Goal: Task Accomplishment & Management: Manage account settings

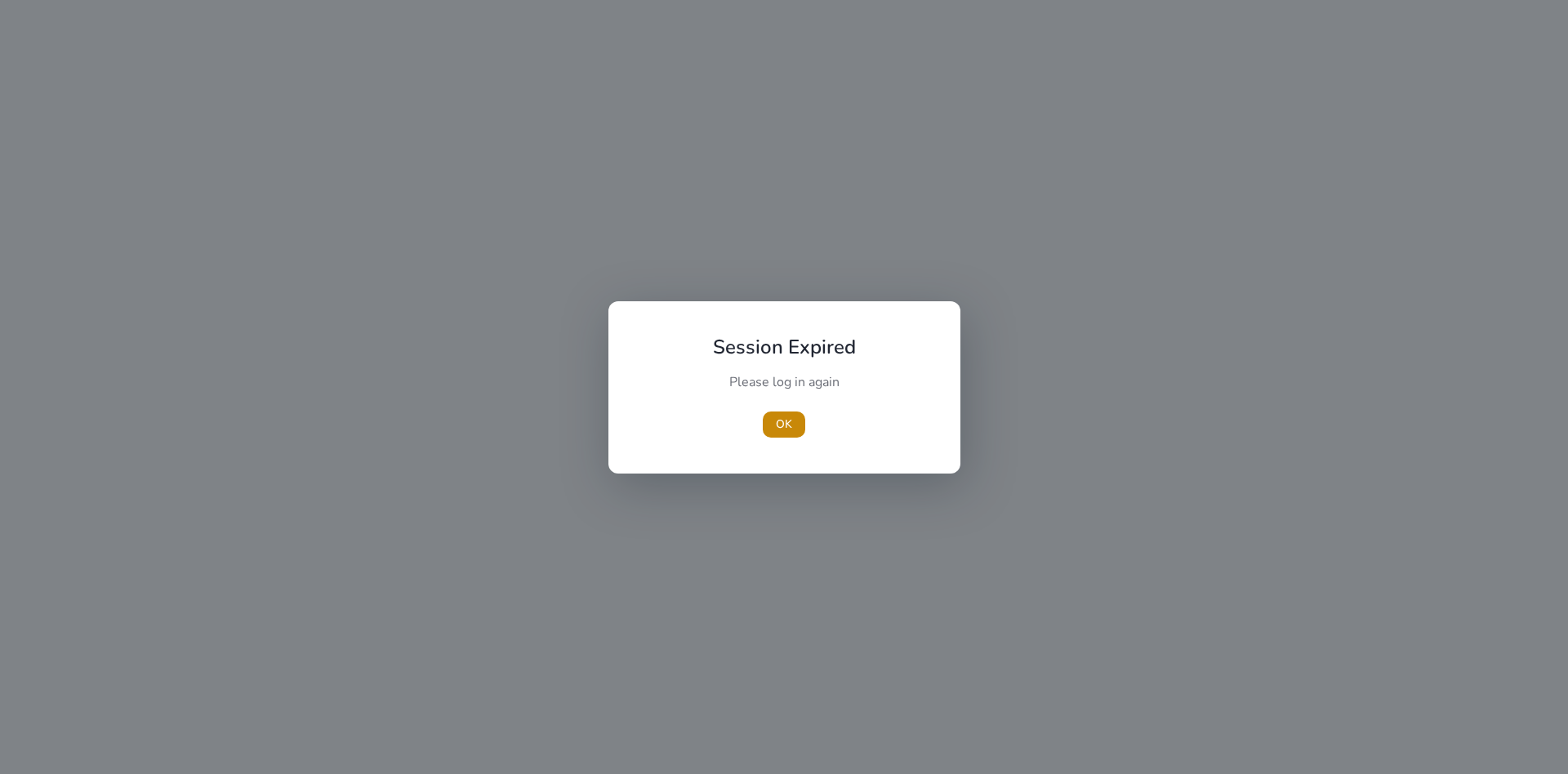
click at [790, 420] on span "OK" at bounding box center [784, 424] width 16 height 17
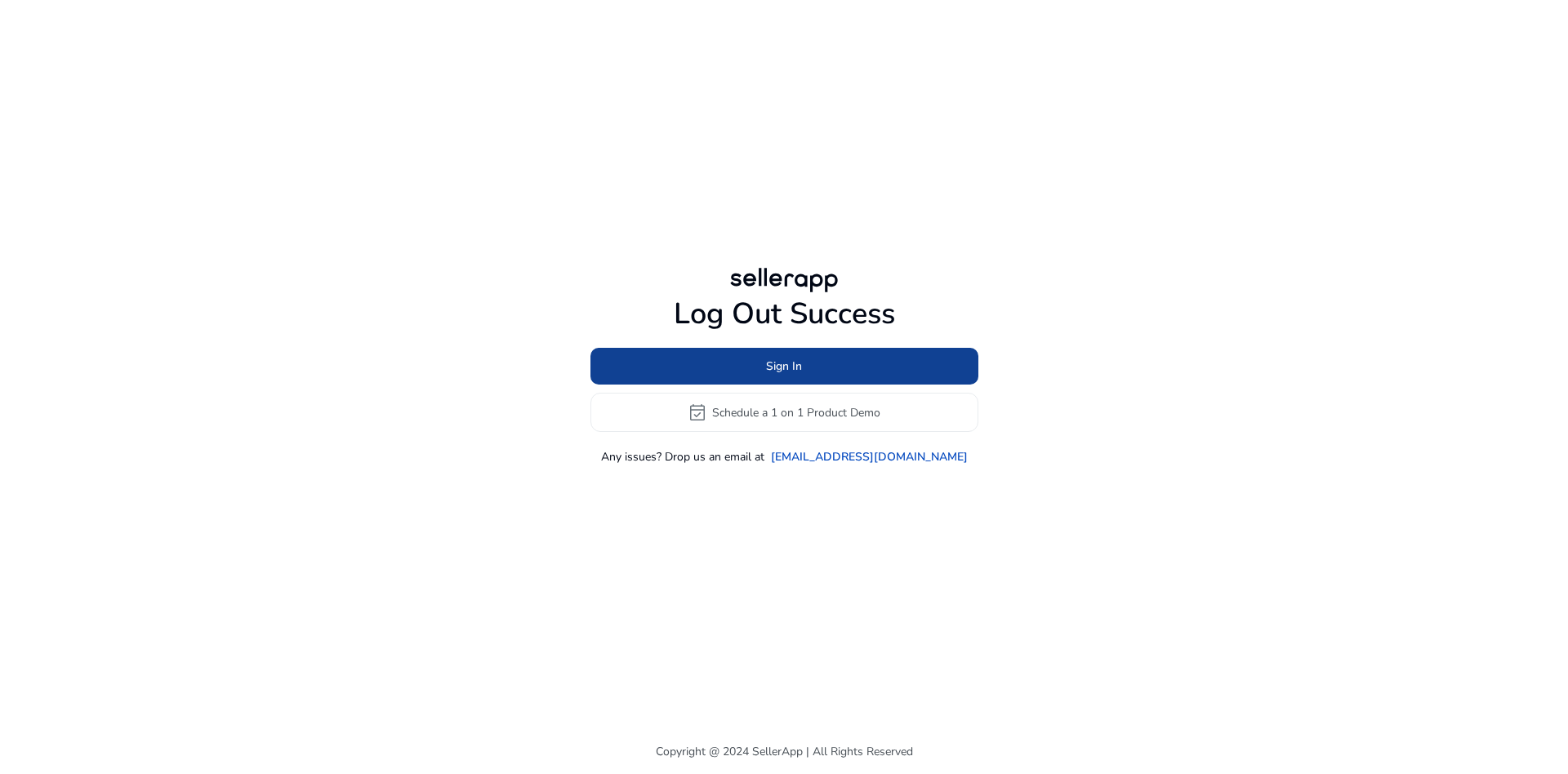
click at [775, 368] on span "Sign In" at bounding box center [784, 366] width 36 height 17
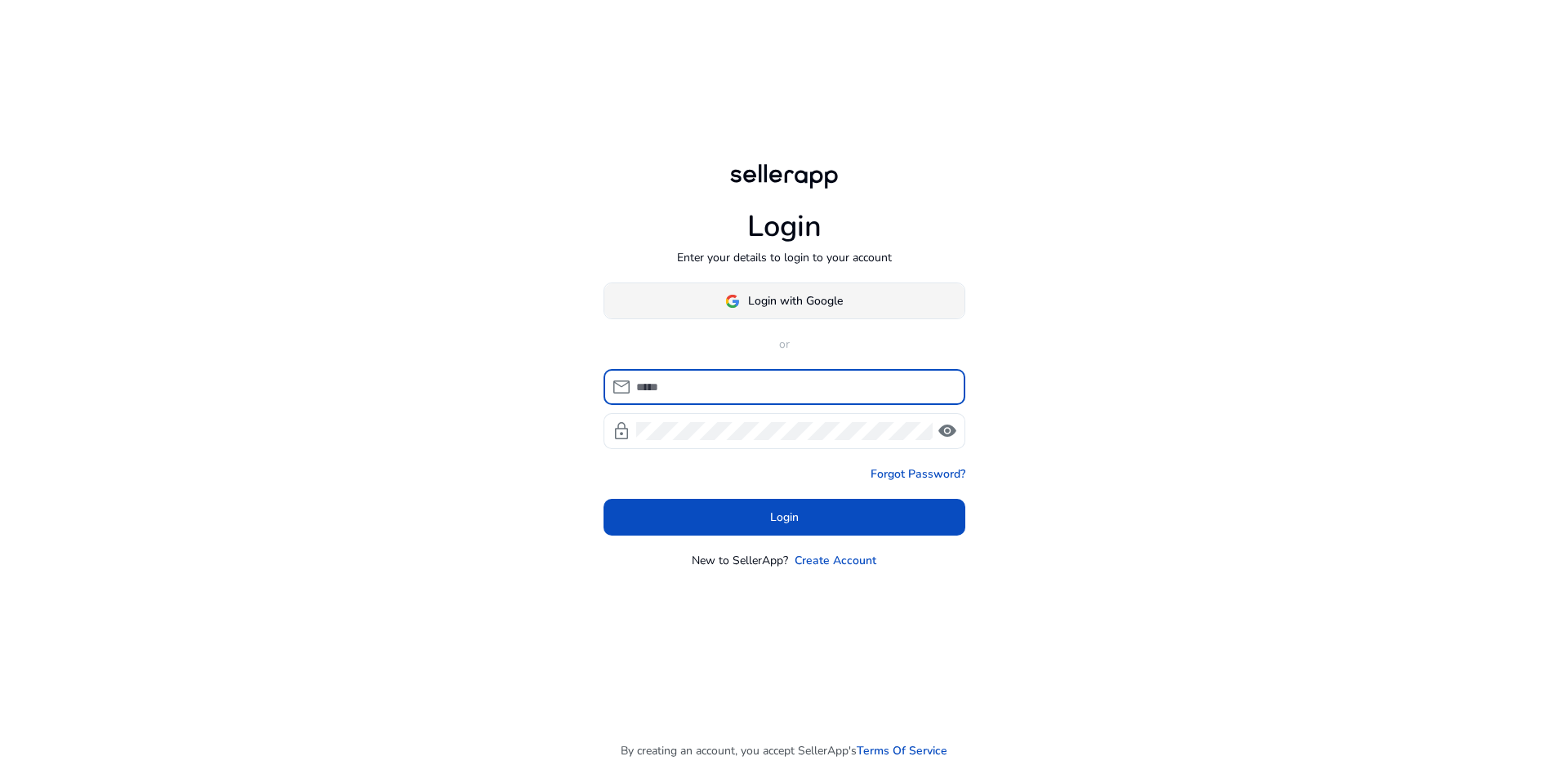
click at [786, 296] on span "Login with Google" at bounding box center [795, 301] width 94 height 17
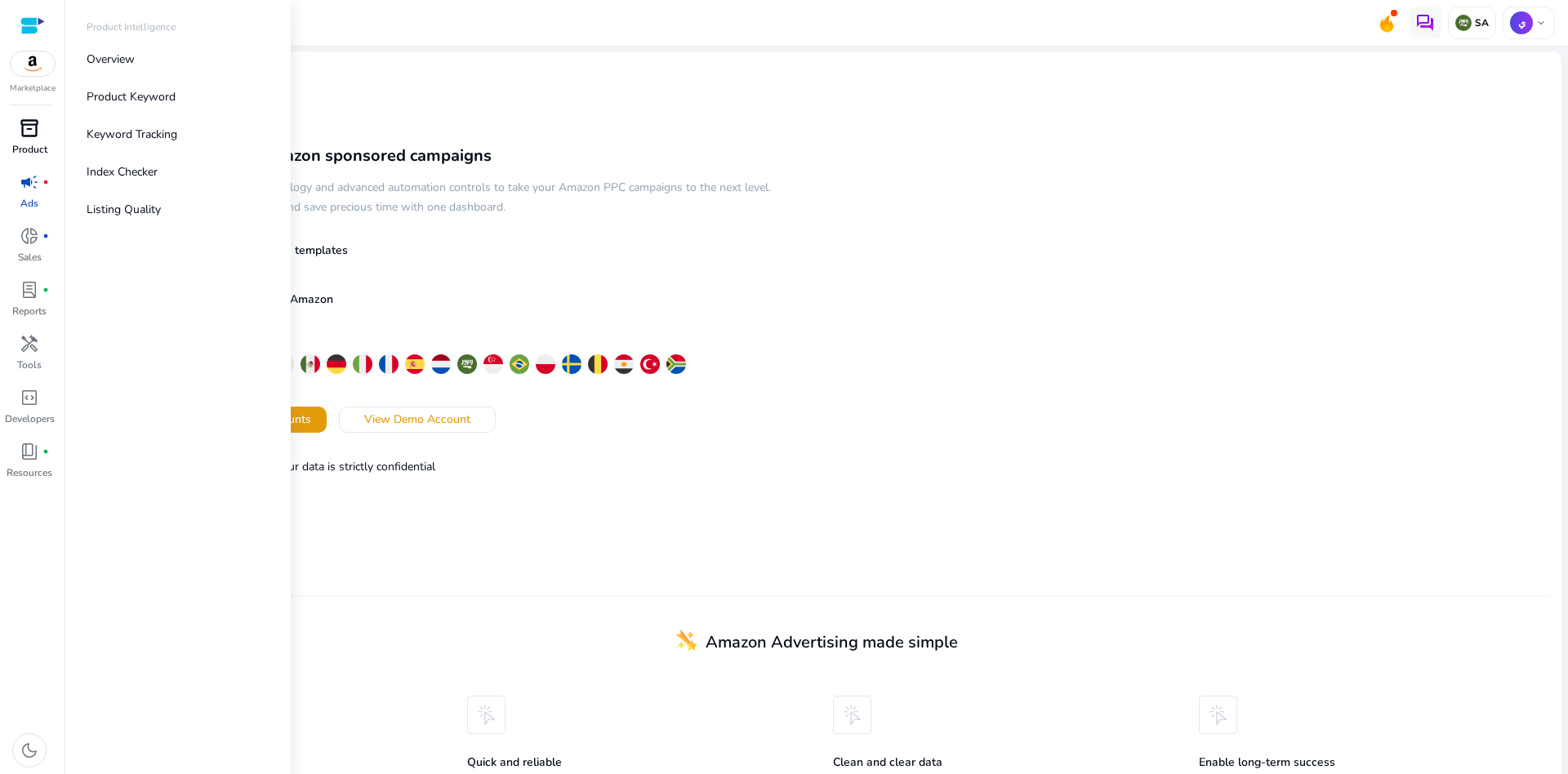
click at [28, 133] on span "inventory_2" at bounding box center [30, 128] width 20 height 20
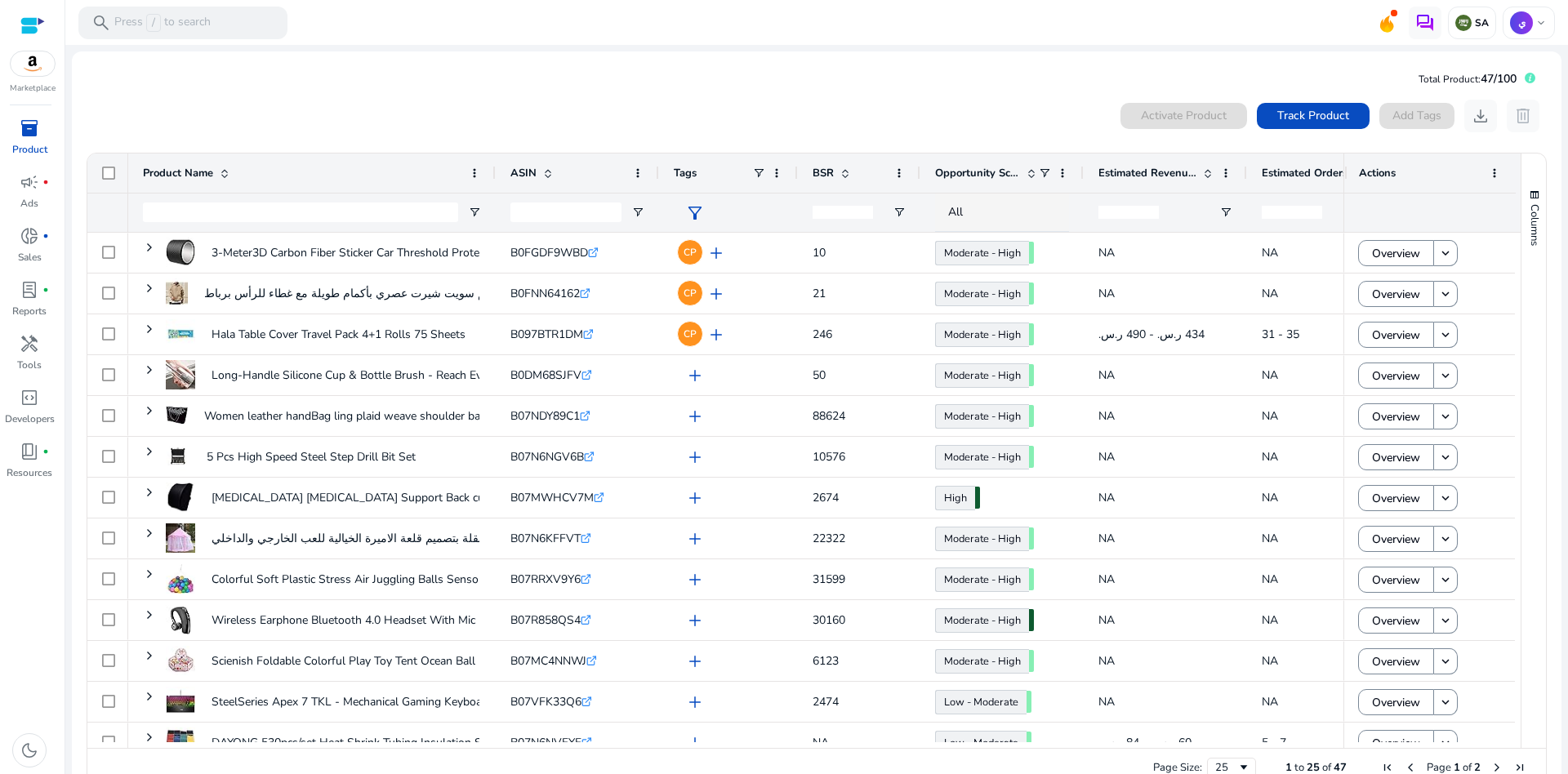
click at [978, 168] on span "Opportunity Score" at bounding box center [978, 173] width 85 height 14
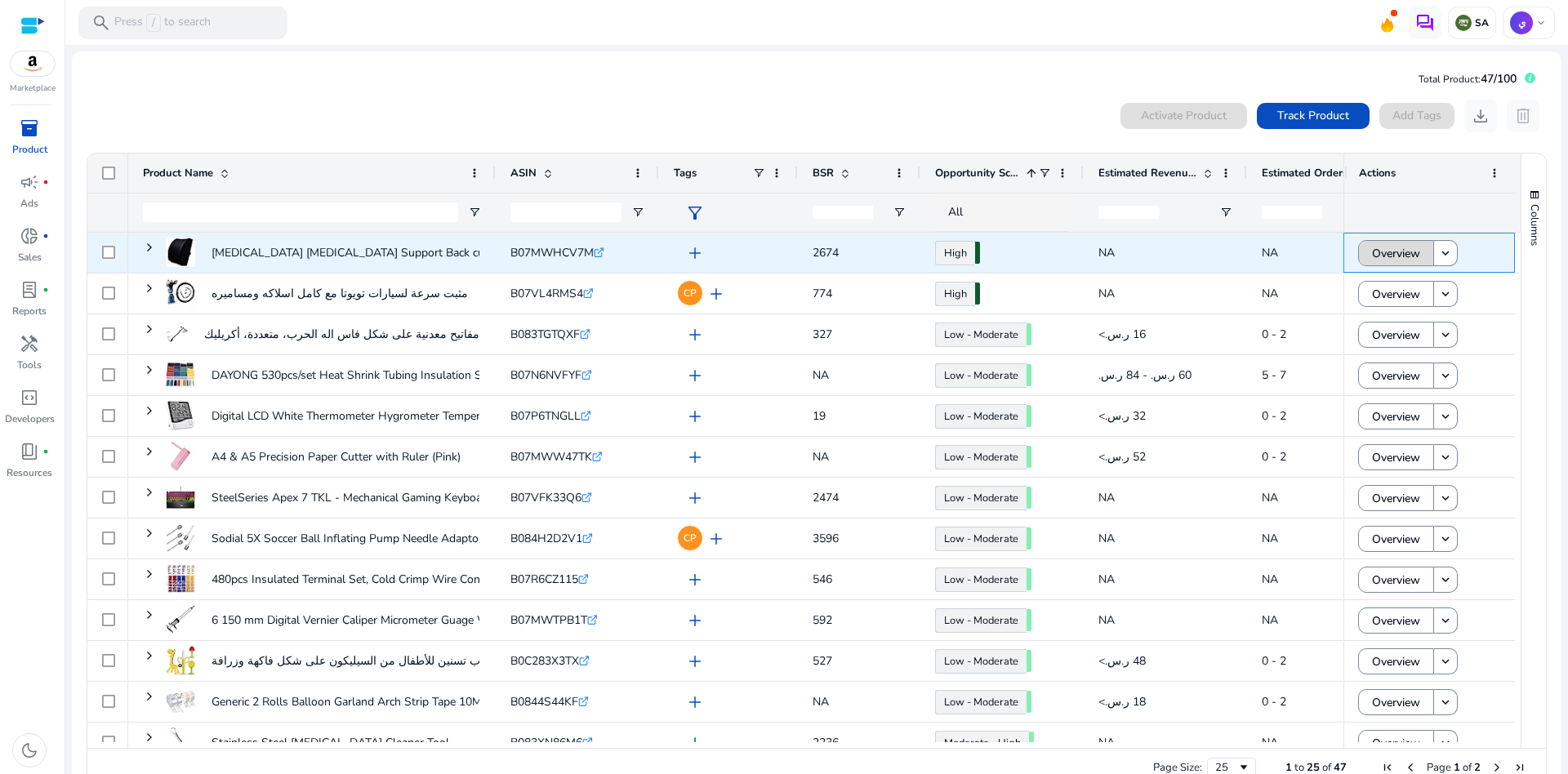
click at [1396, 253] on span "Overview" at bounding box center [1396, 253] width 49 height 33
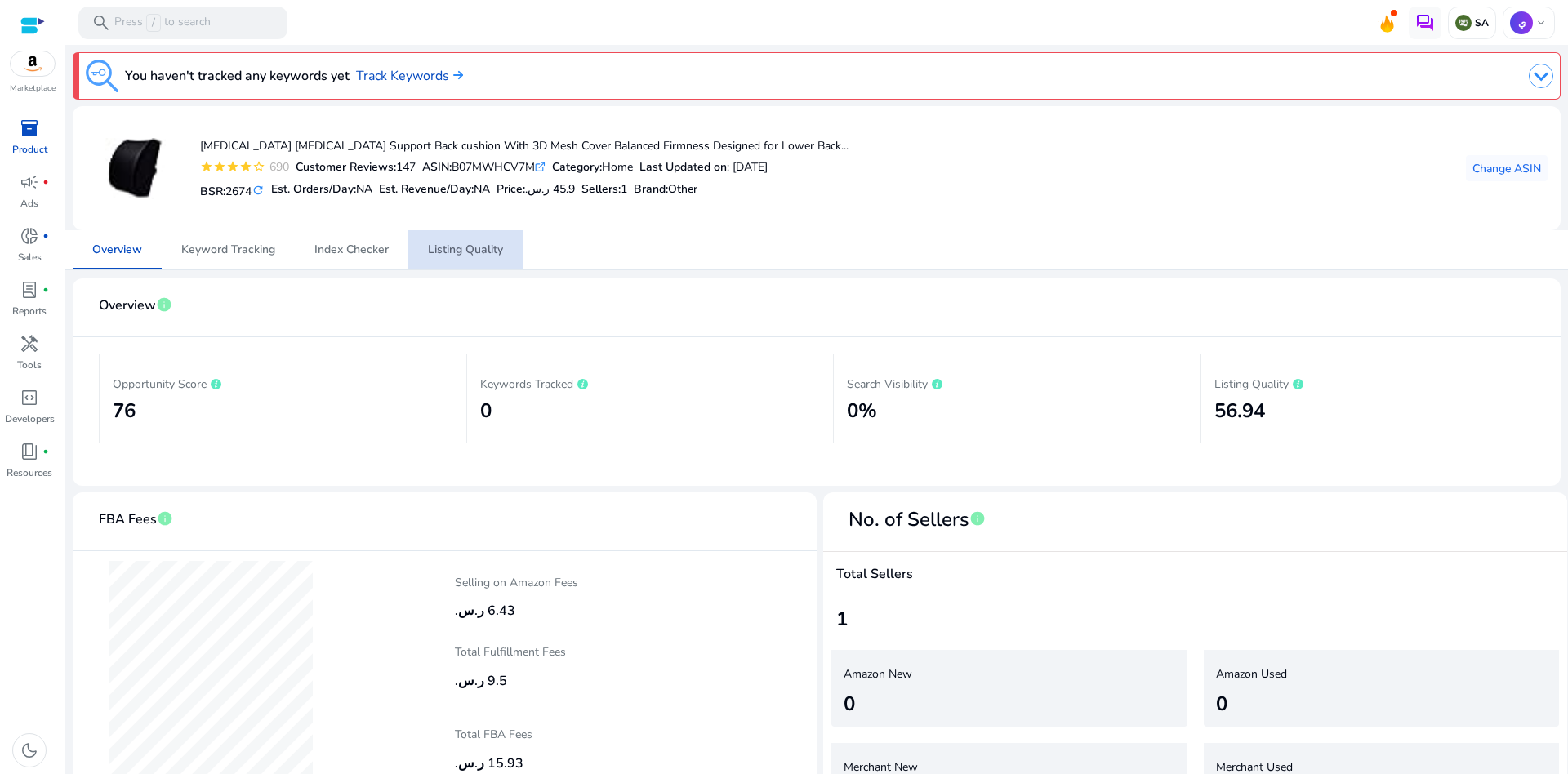
click at [444, 245] on span "Listing Quality" at bounding box center [465, 250] width 75 height 11
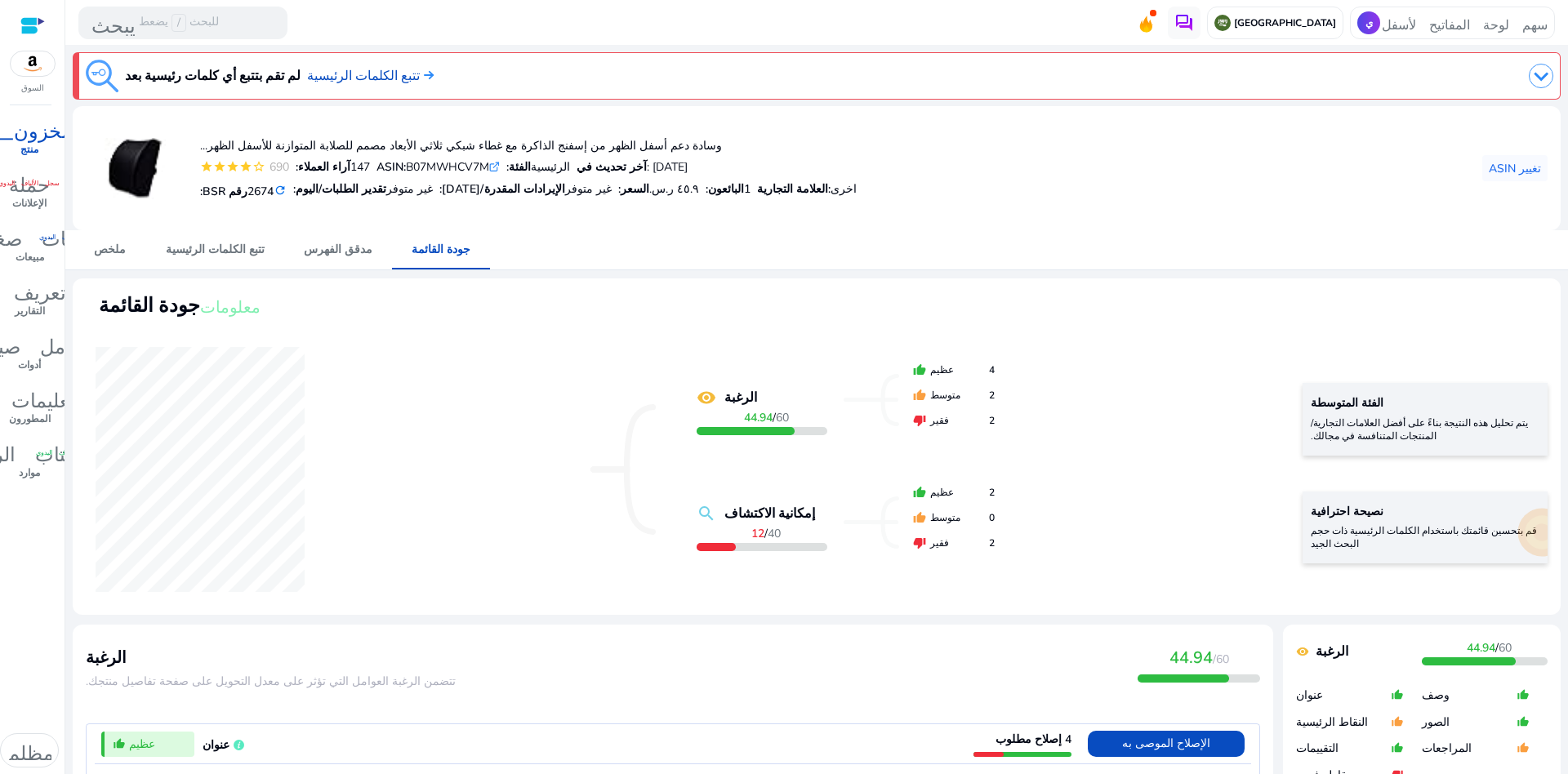
click at [279, 191] on mat-icon "refresh" at bounding box center [280, 191] width 13 height 15
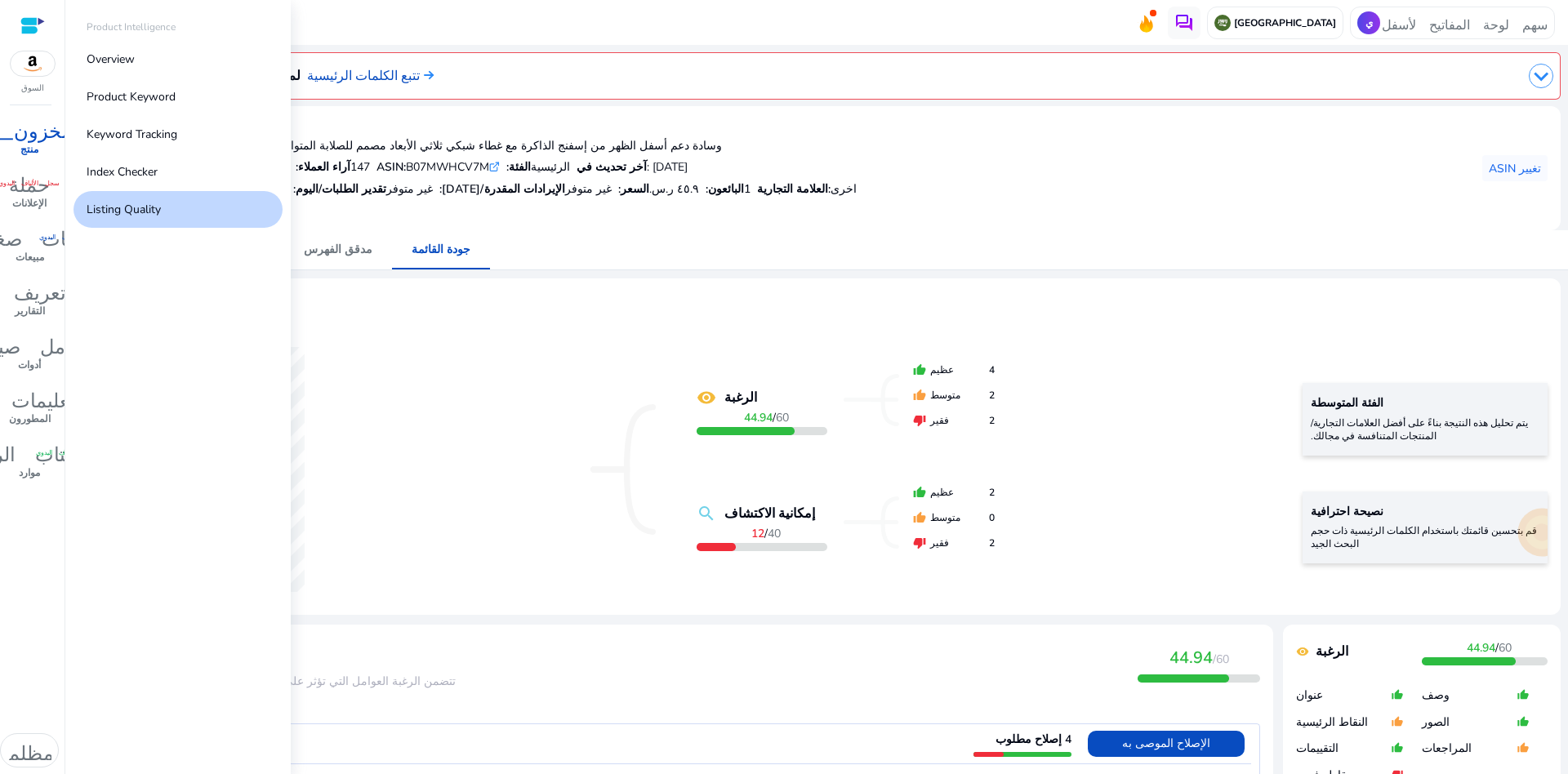
click at [23, 137] on font "المخزون_2" at bounding box center [30, 128] width 111 height 23
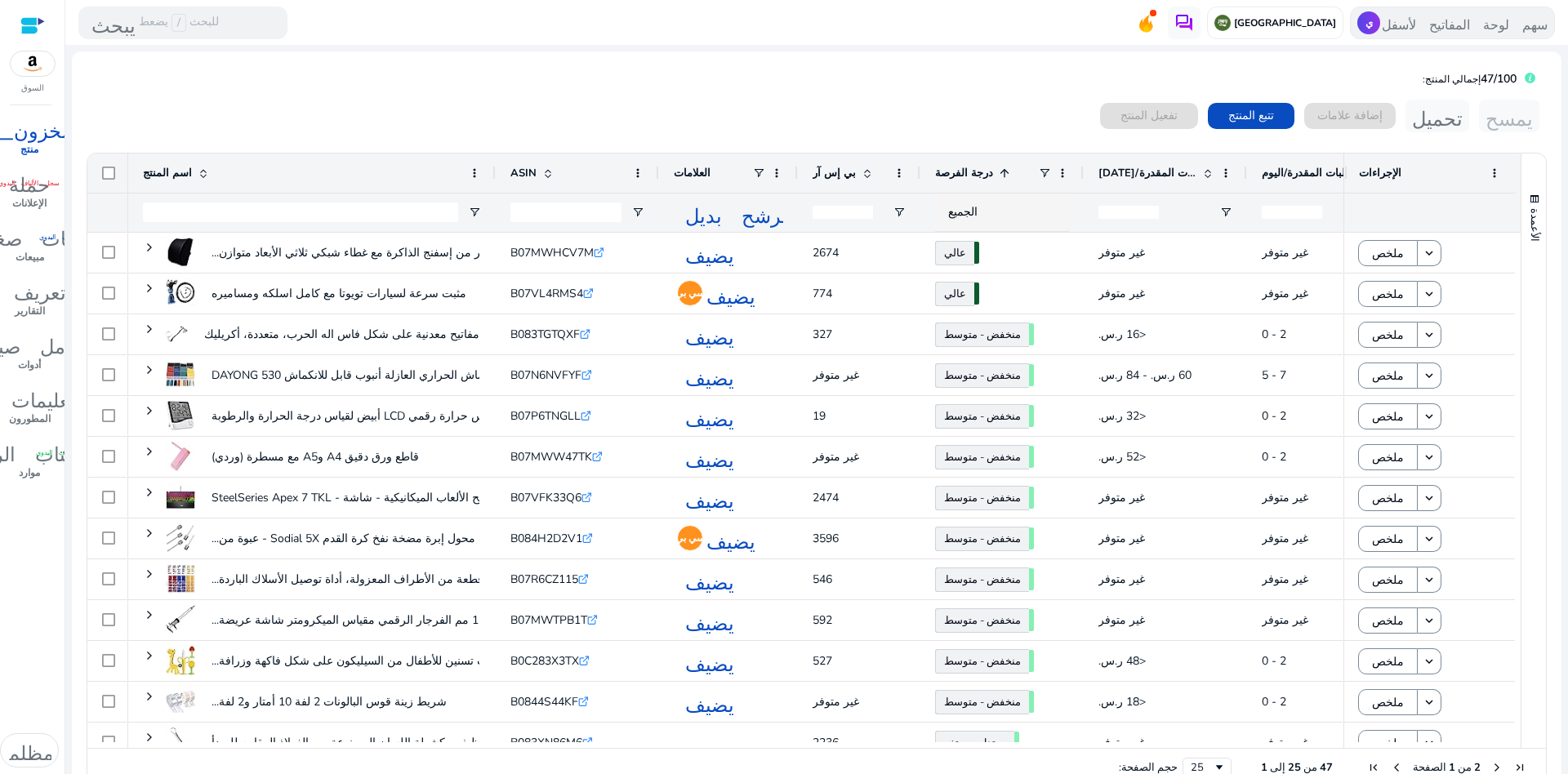
click at [1420, 26] on font "سهم لوحة المفاتيح لأسفل" at bounding box center [1465, 22] width 166 height 16
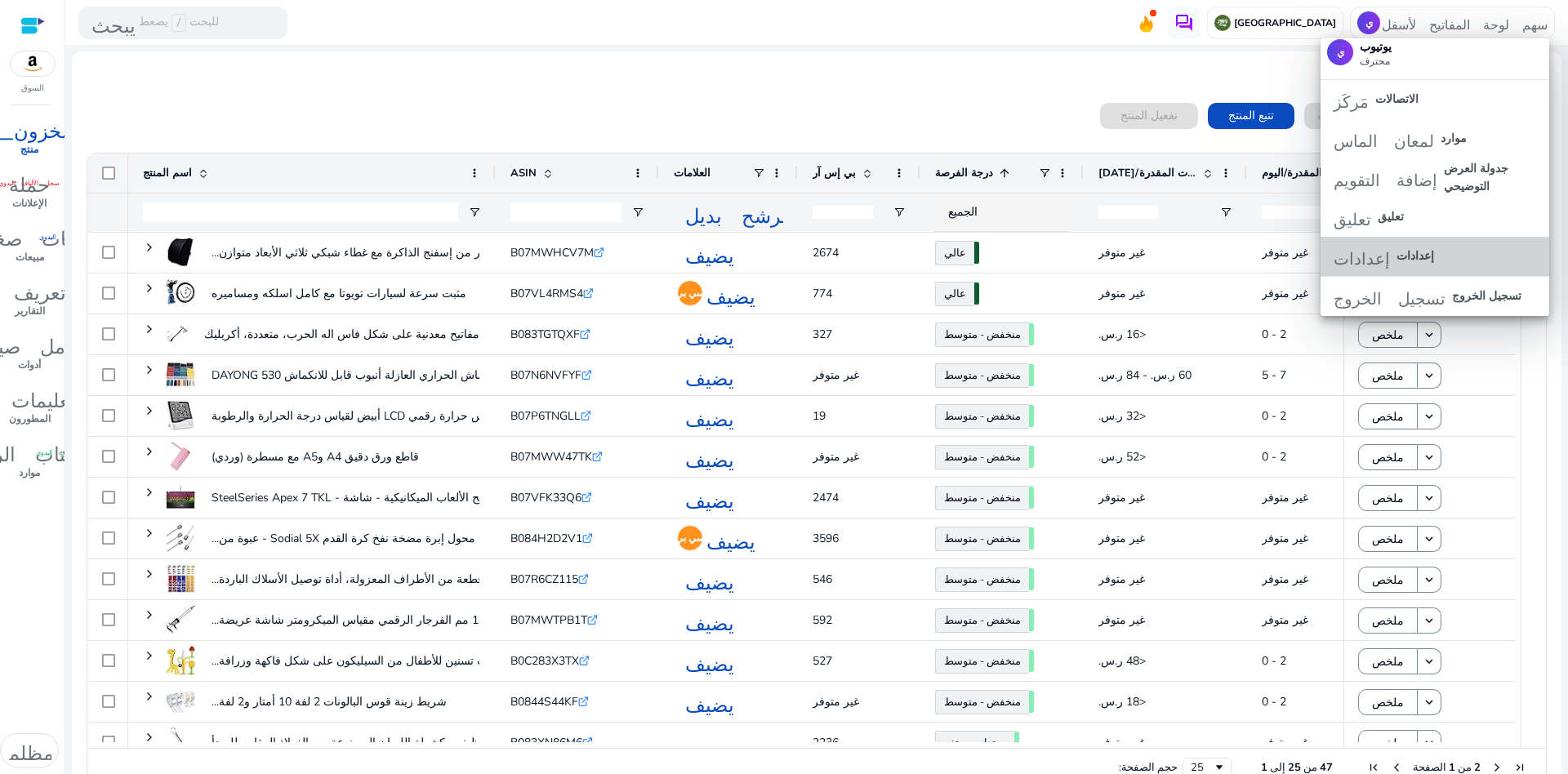
click at [1391, 256] on font "إعدادات" at bounding box center [1362, 256] width 56 height 20
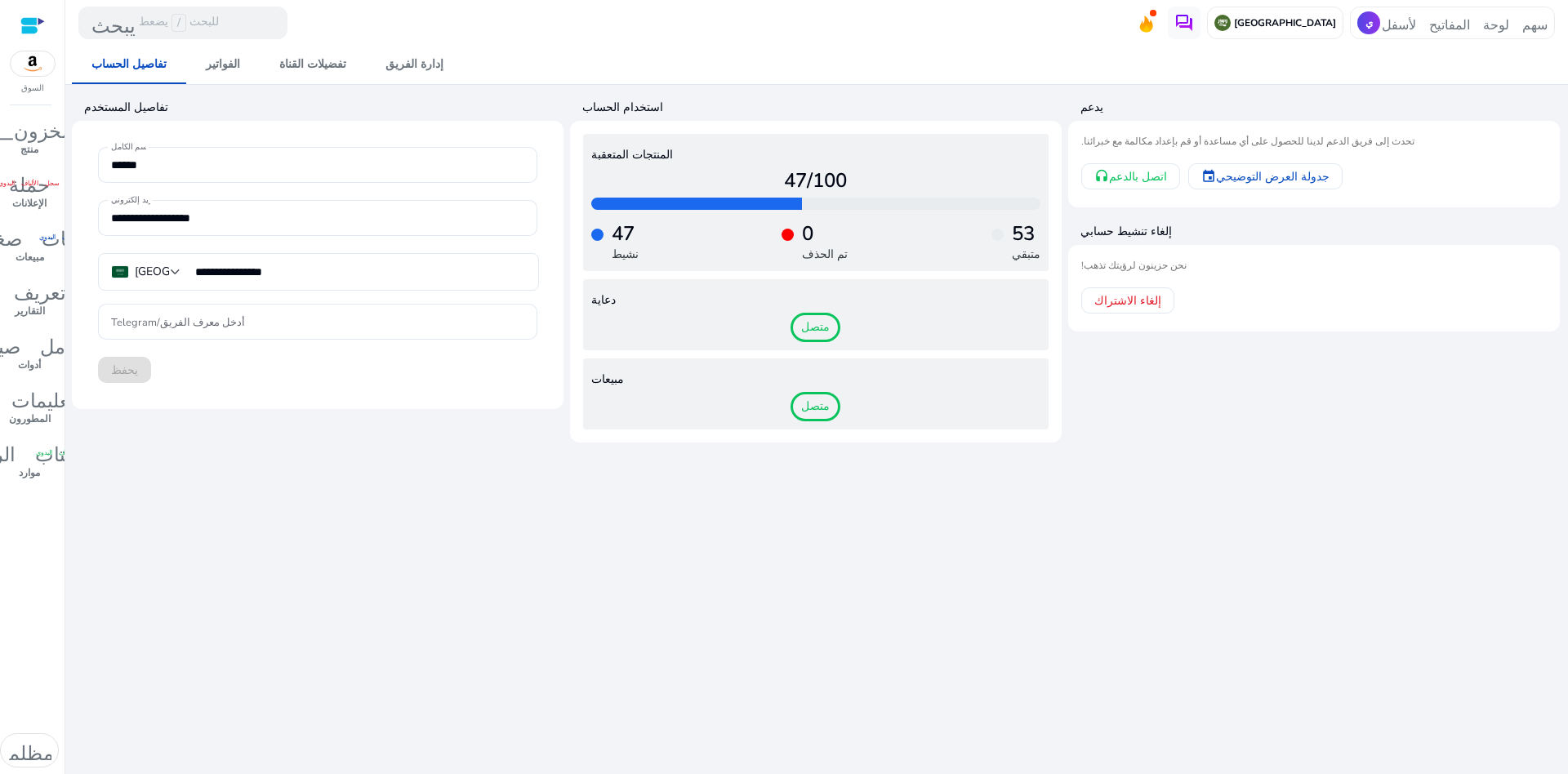
click at [720, 32] on mat-toolbar "يبحث يضعط / للبحث [GEOGRAPHIC_DATA] ي سهم لوحة المفاتيح لأسفل" at bounding box center [817, 22] width 1503 height 45
